Goal: Information Seeking & Learning: Learn about a topic

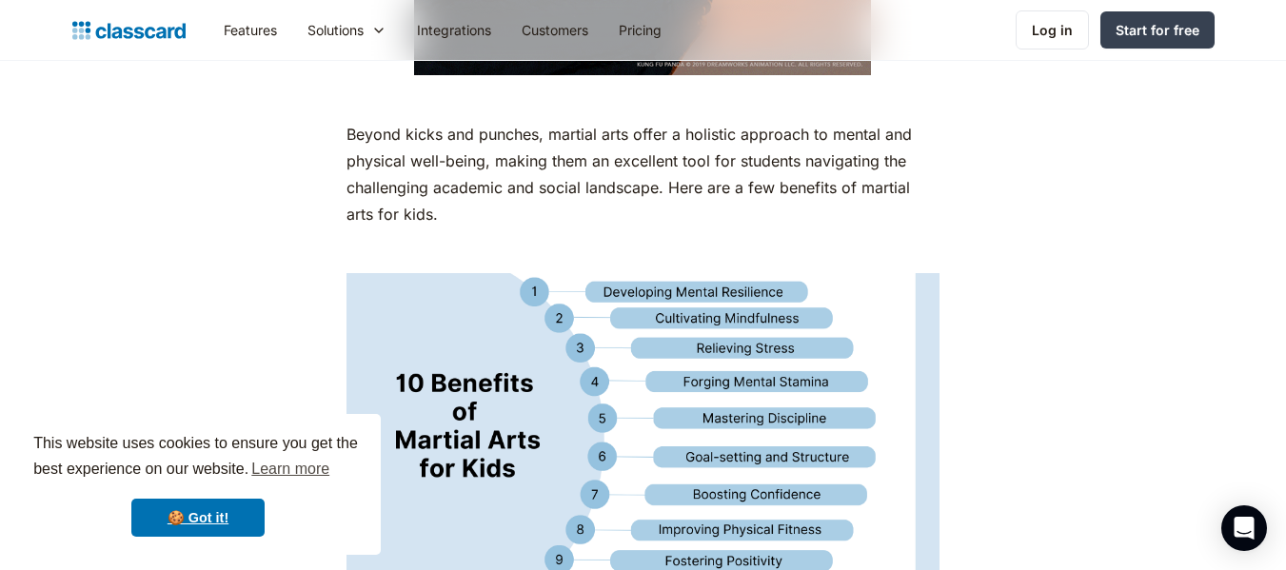
scroll to position [1618, 0]
click at [594, 295] on img at bounding box center [642, 440] width 593 height 333
drag, startPoint x: 637, startPoint y: 279, endPoint x: 628, endPoint y: 293, distance: 16.6
drag, startPoint x: 628, startPoint y: 293, endPoint x: 373, endPoint y: 363, distance: 264.3
drag, startPoint x: 373, startPoint y: 363, endPoint x: 649, endPoint y: 304, distance: 282.2
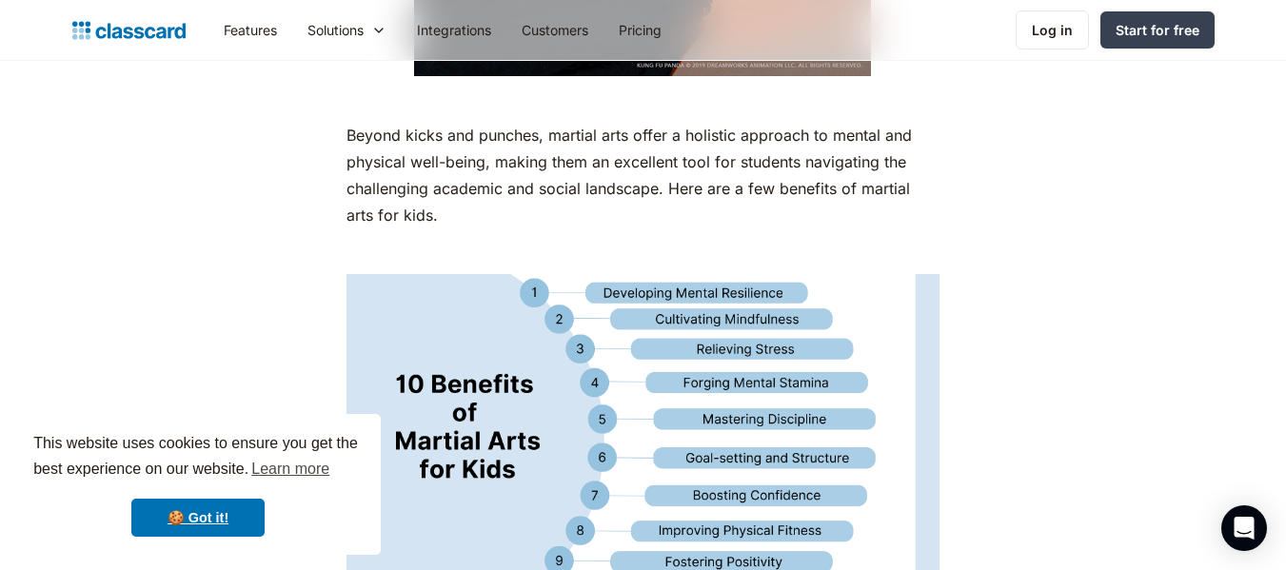
click at [649, 304] on img at bounding box center [642, 440] width 593 height 333
click at [658, 288] on img at bounding box center [642, 440] width 593 height 333
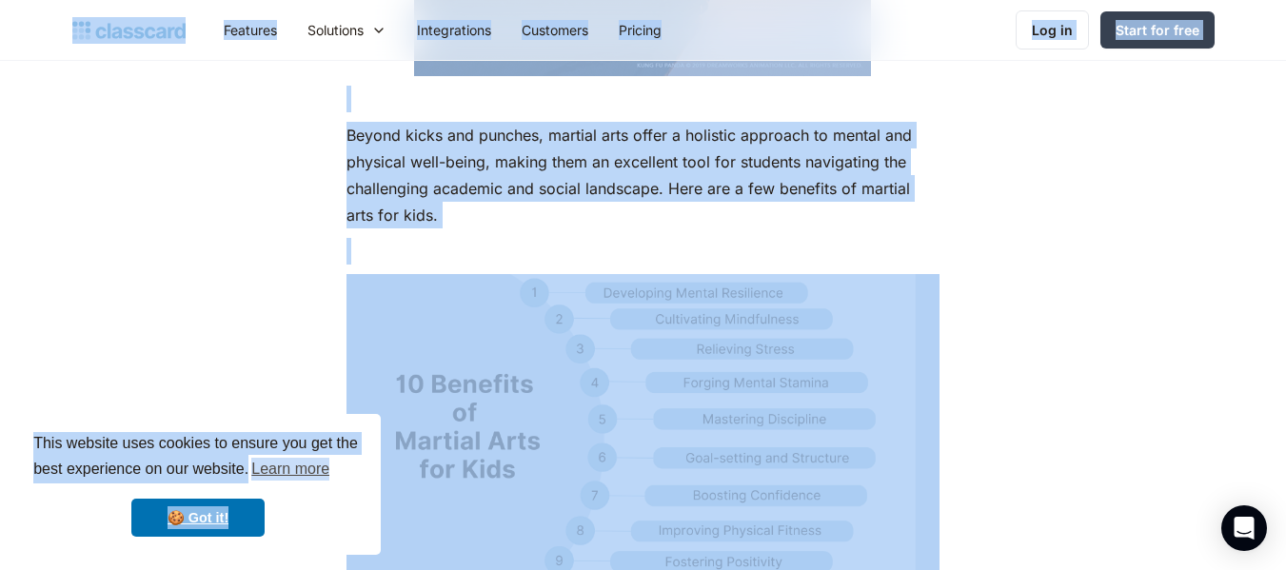
drag, startPoint x: 1231, startPoint y: 317, endPoint x: 884, endPoint y: 310, distance: 347.4
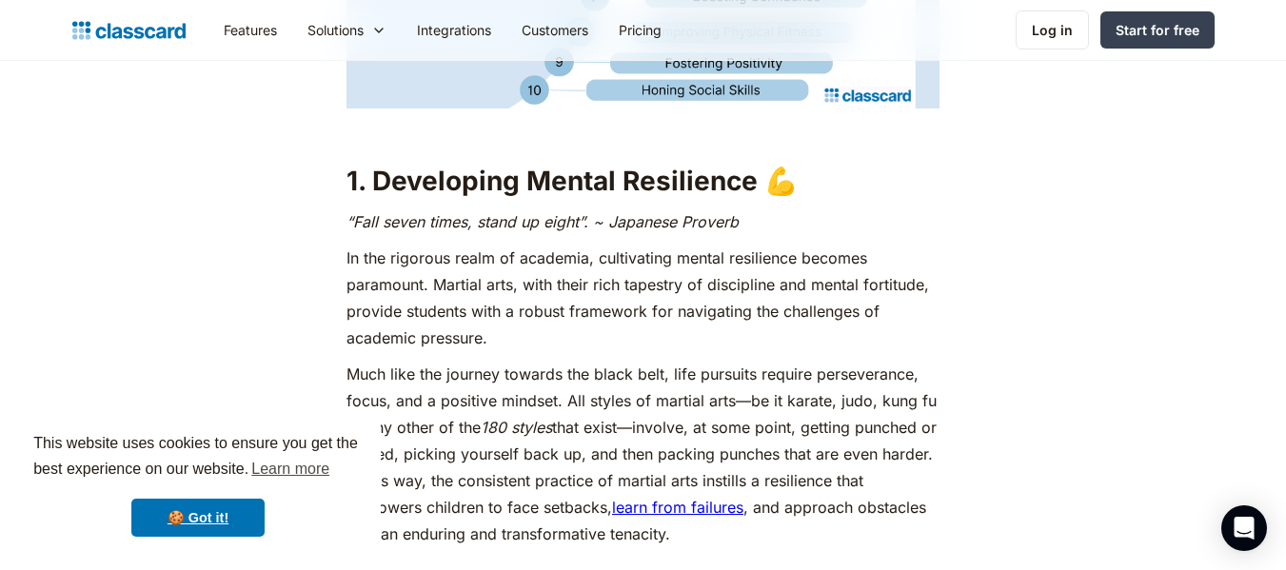
drag, startPoint x: 230, startPoint y: 107, endPoint x: 208, endPoint y: 115, distance: 23.5
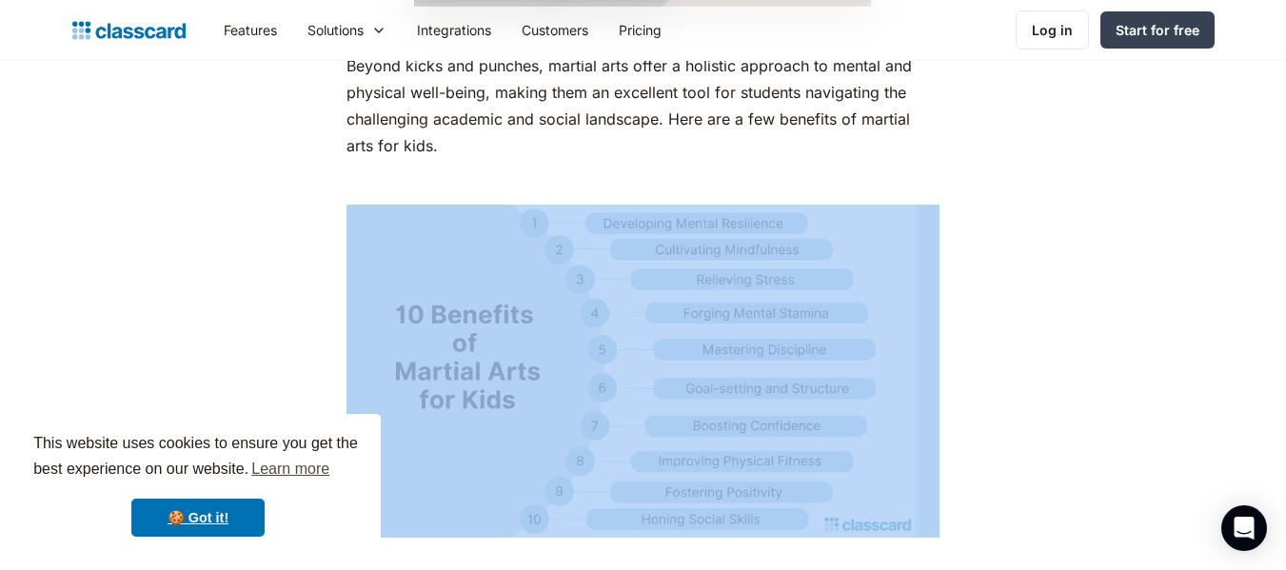
scroll to position [1640, 0]
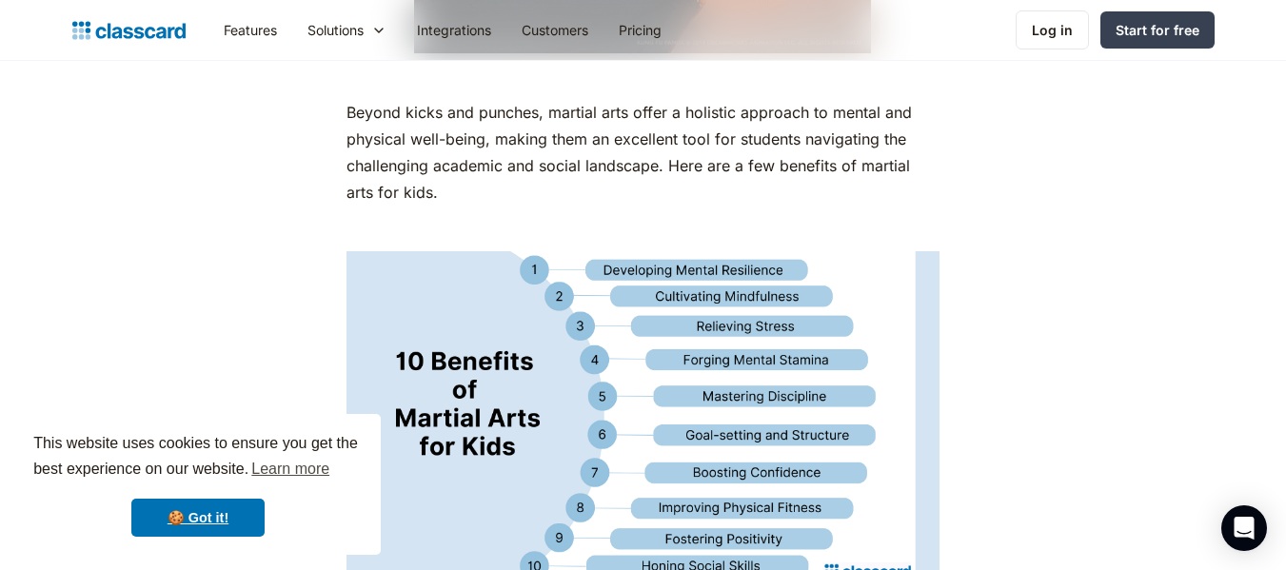
click at [644, 296] on img at bounding box center [642, 417] width 593 height 333
